Goal: Information Seeking & Learning: Learn about a topic

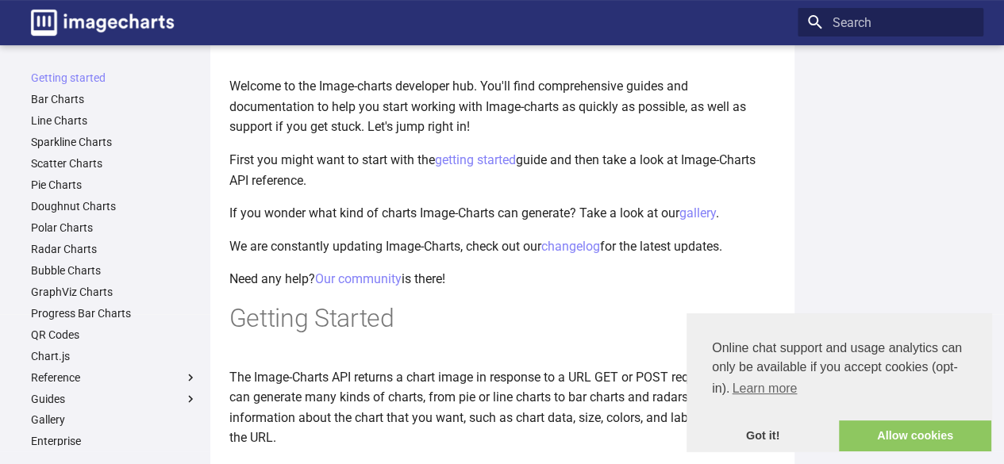
scroll to position [72, 0]
click at [106, 99] on link "Bar Charts" at bounding box center [114, 99] width 167 height 14
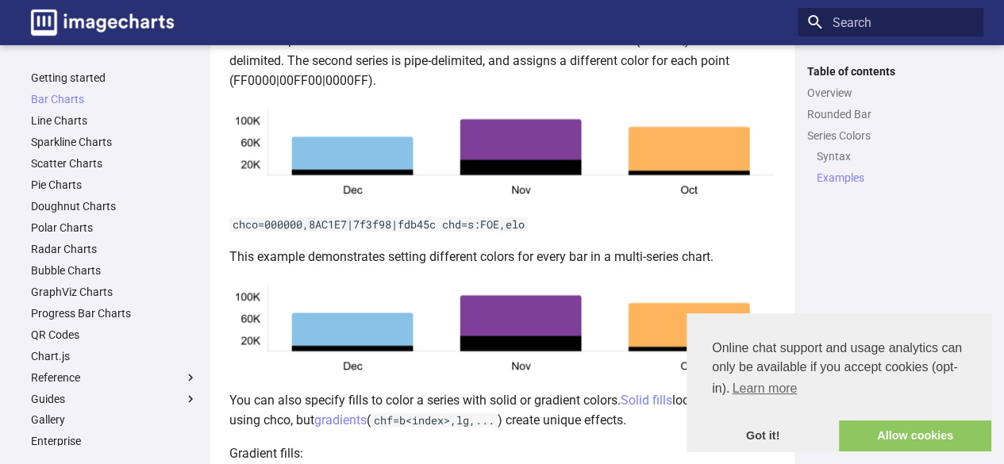
scroll to position [2720, 0]
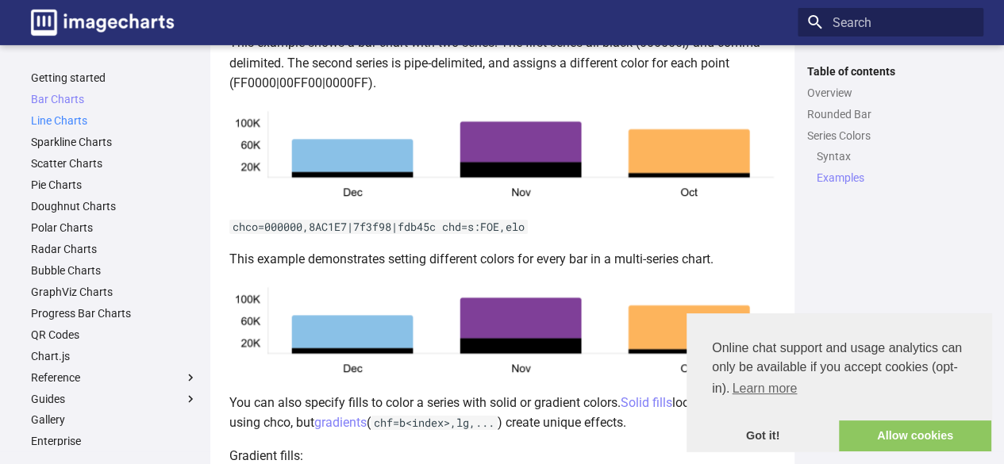
click at [90, 120] on link "Line Charts" at bounding box center [114, 120] width 167 height 14
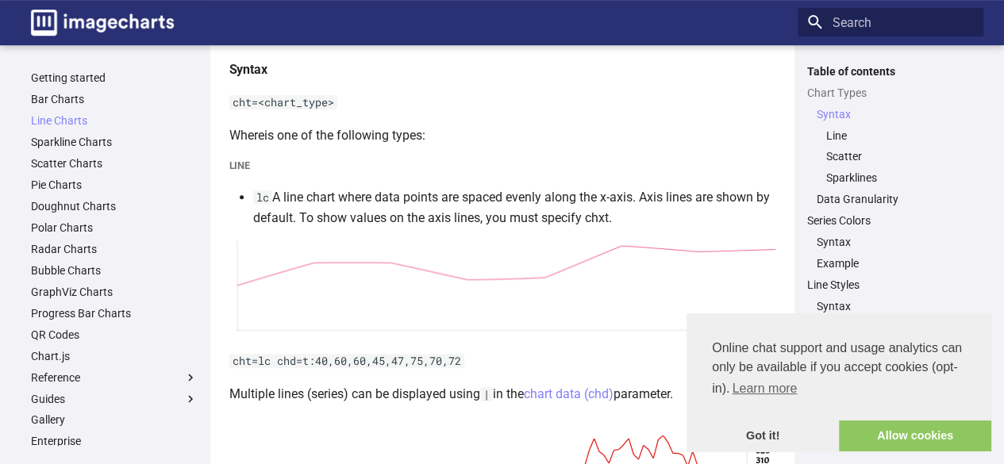
scroll to position [257, 0]
click at [73, 75] on link "Getting started" at bounding box center [114, 78] width 167 height 14
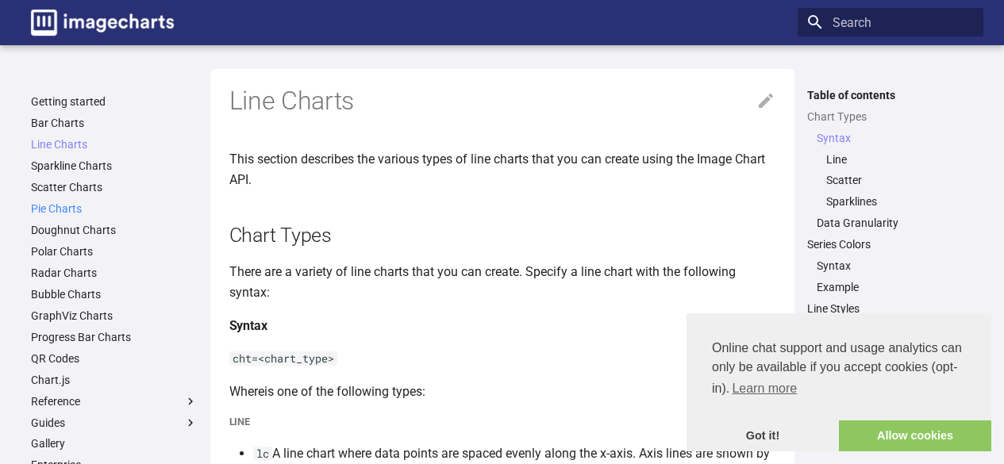
scroll to position [257, 0]
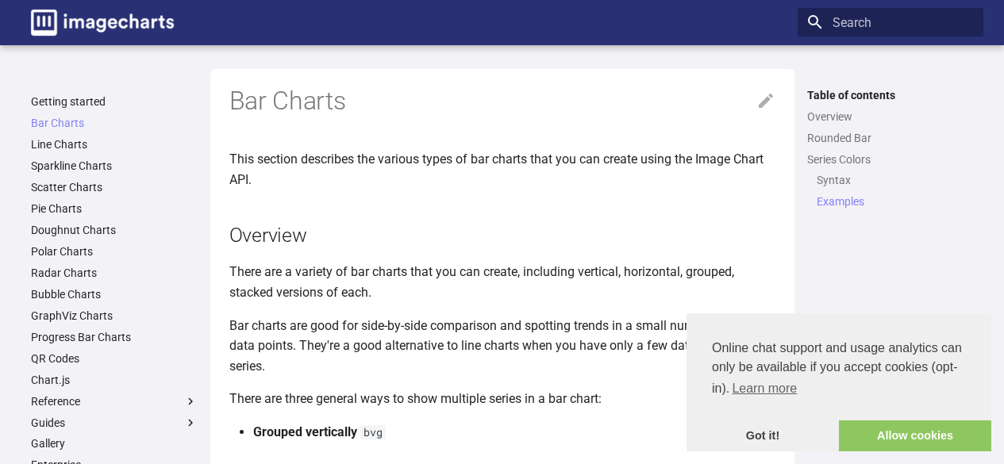
scroll to position [2720, 0]
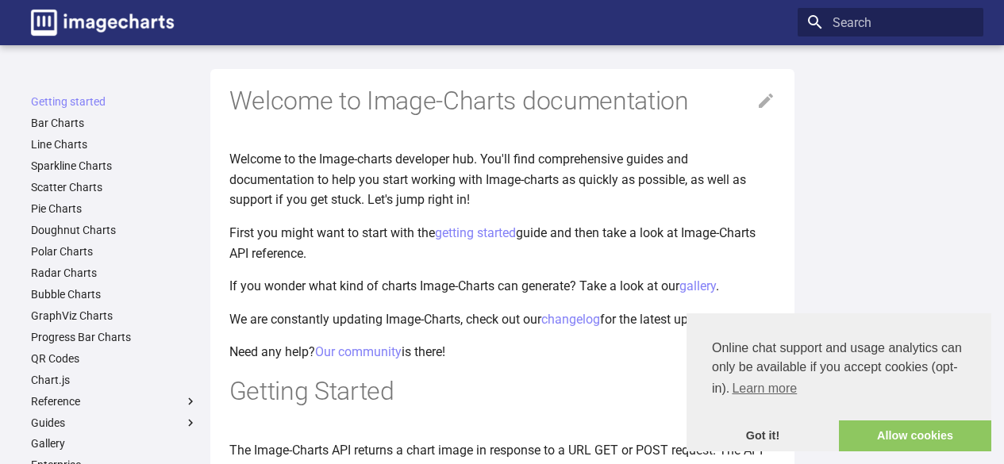
scroll to position [72, 0]
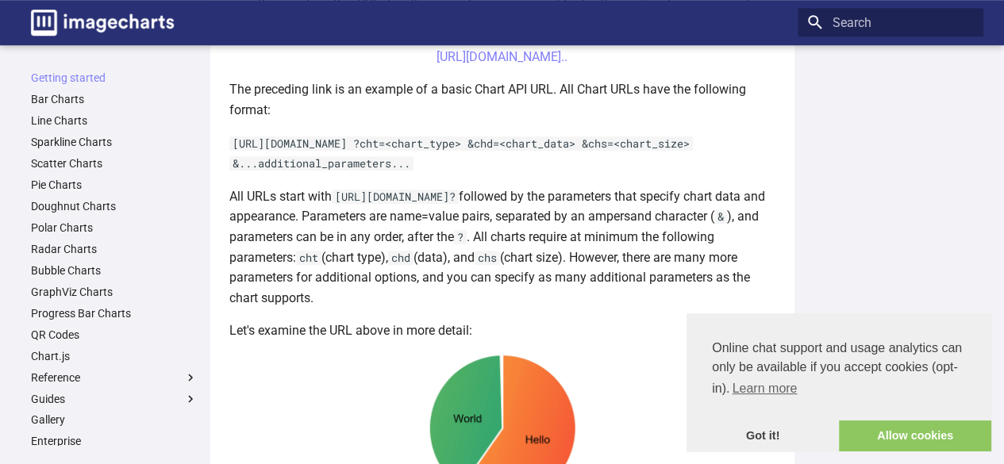
scroll to position [556, 0]
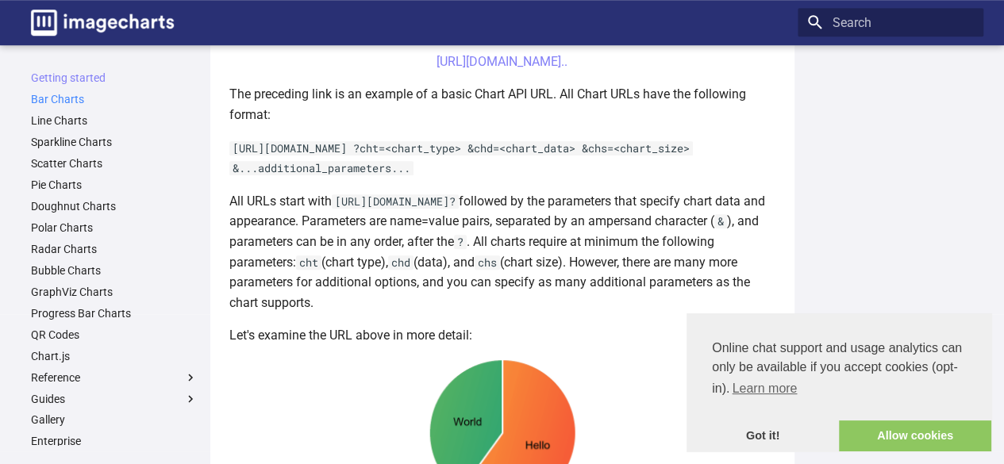
click at [70, 100] on link "Bar Charts" at bounding box center [114, 99] width 167 height 14
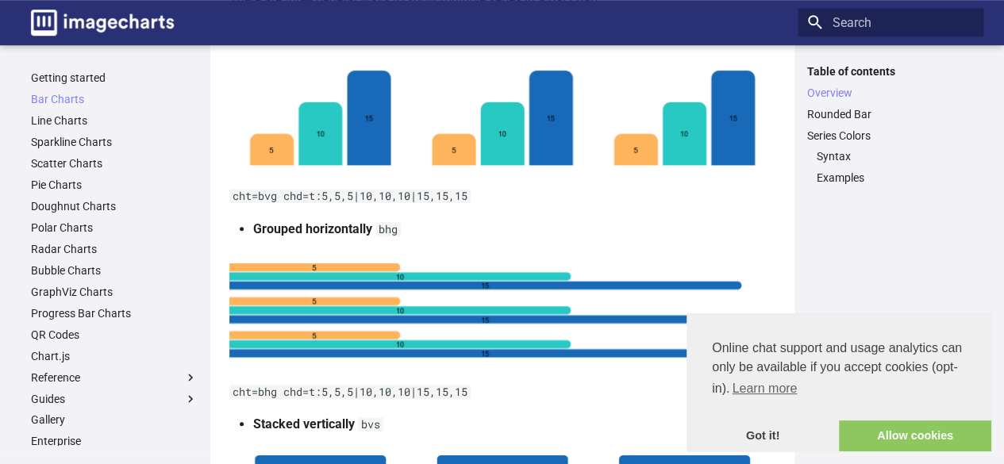
scroll to position [405, 0]
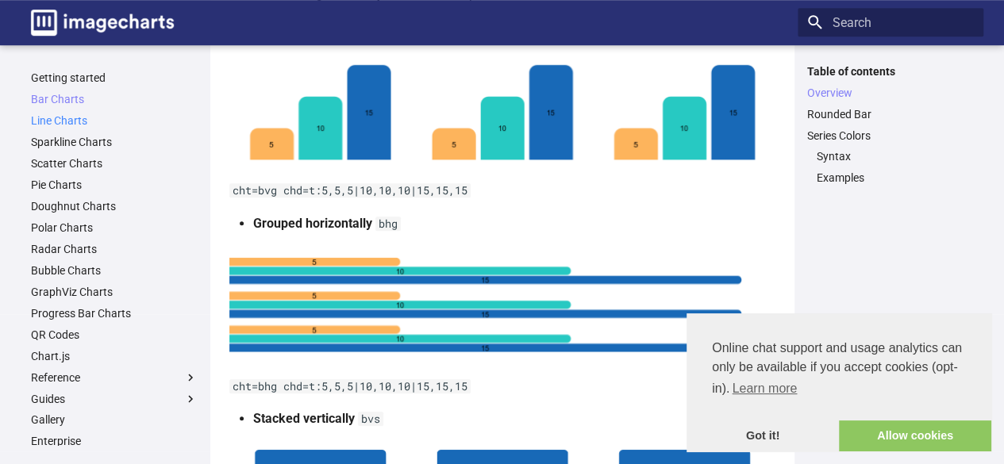
click at [106, 118] on link "Line Charts" at bounding box center [114, 120] width 167 height 14
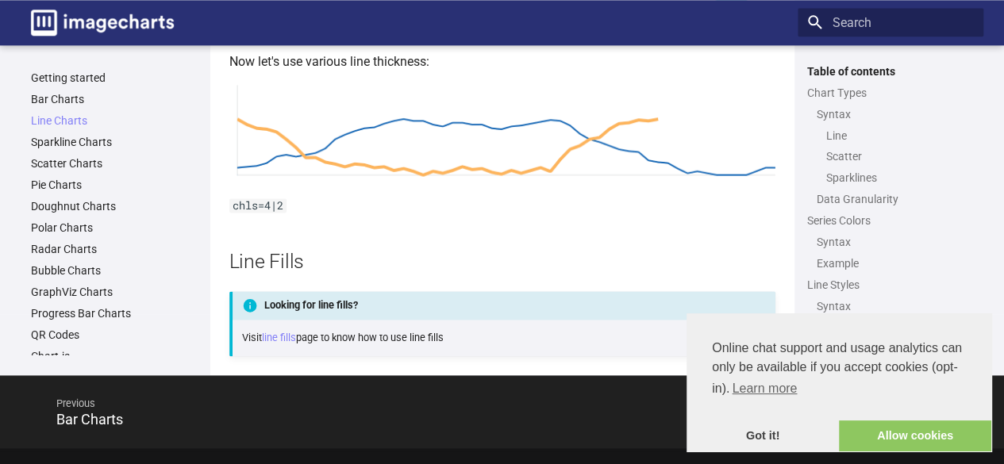
scroll to position [3970, 0]
